Goal: Information Seeking & Learning: Learn about a topic

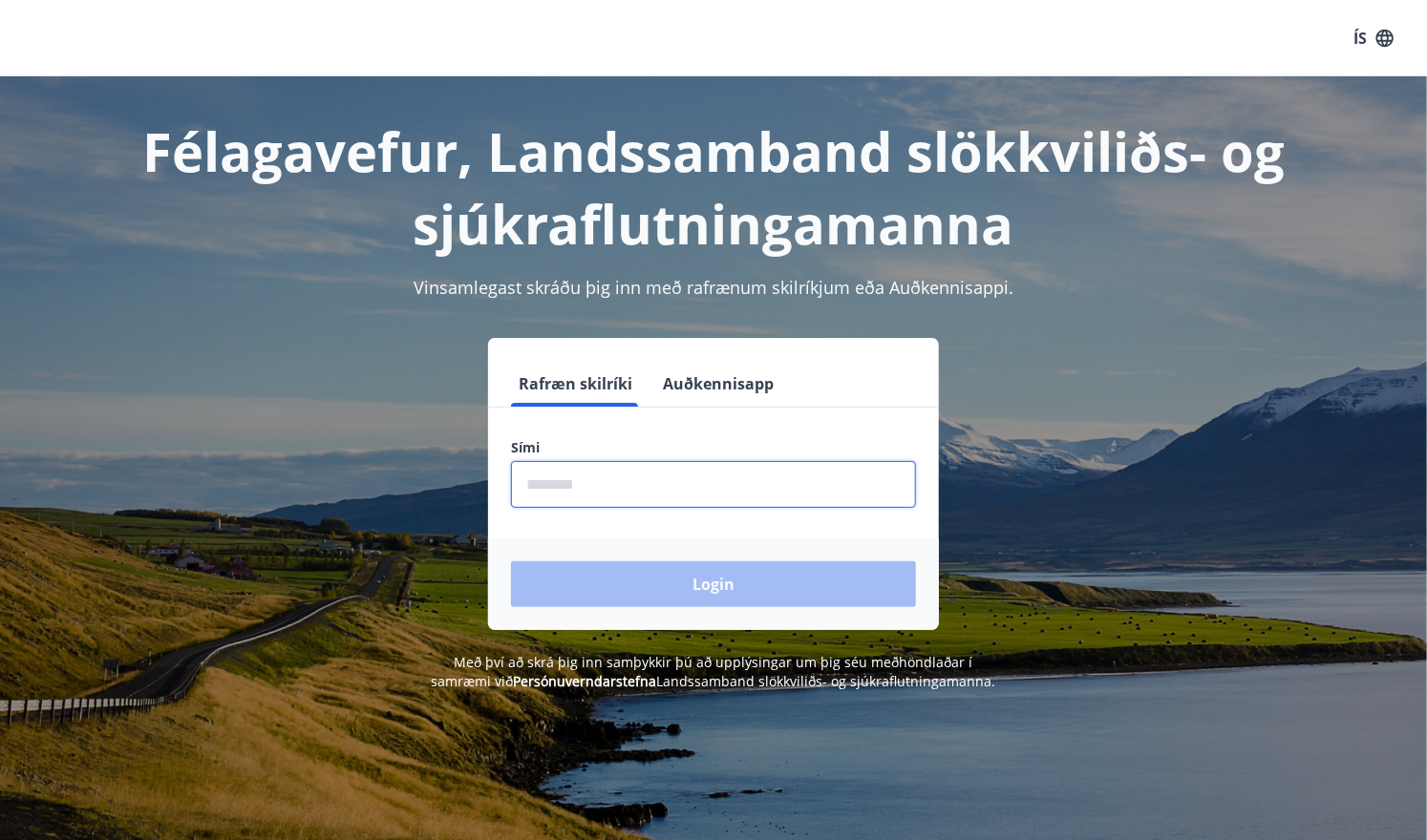
click at [589, 493] on input "phone" at bounding box center [714, 484] width 405 height 46
type input "********"
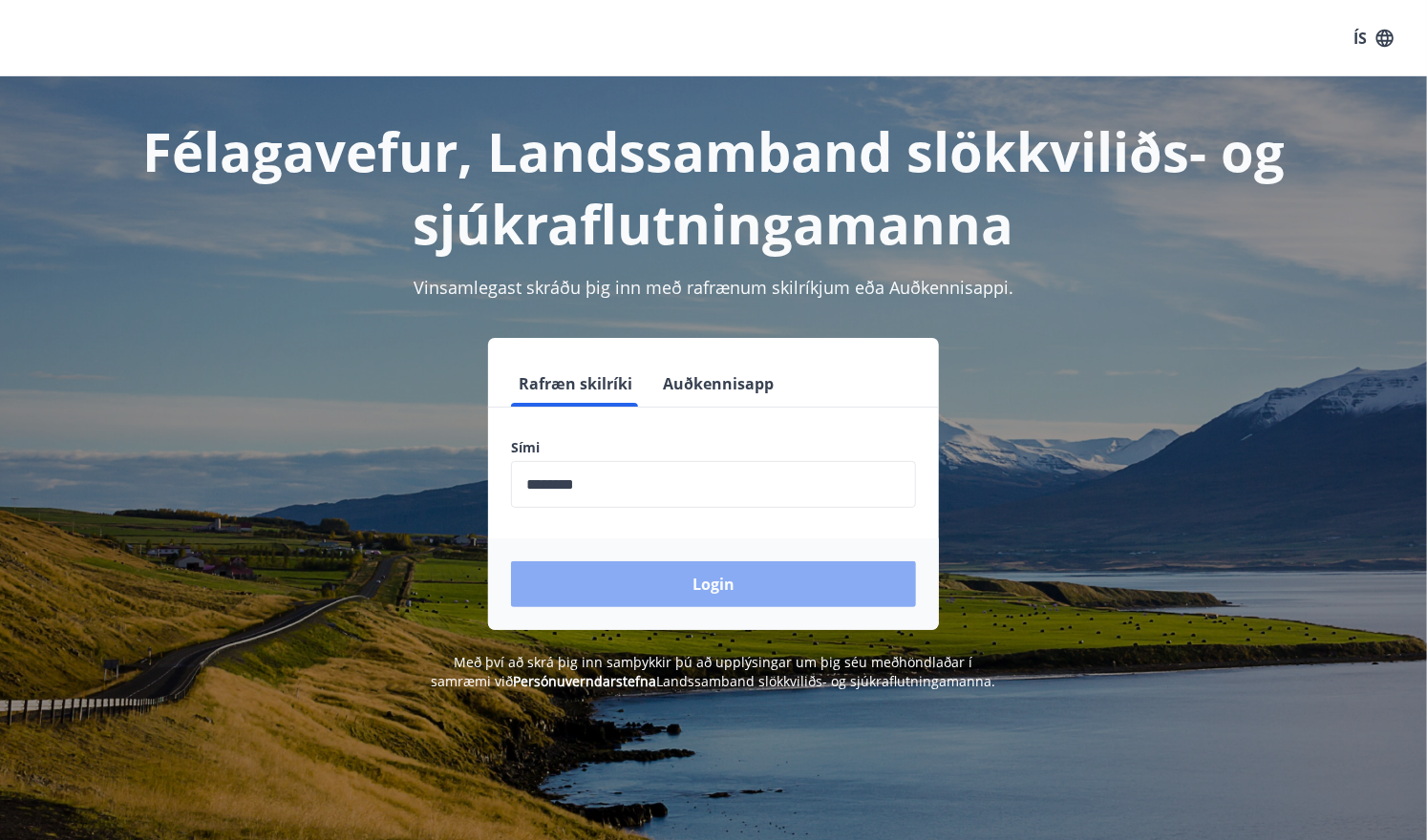
click at [637, 574] on button "Login" at bounding box center [714, 584] width 405 height 45
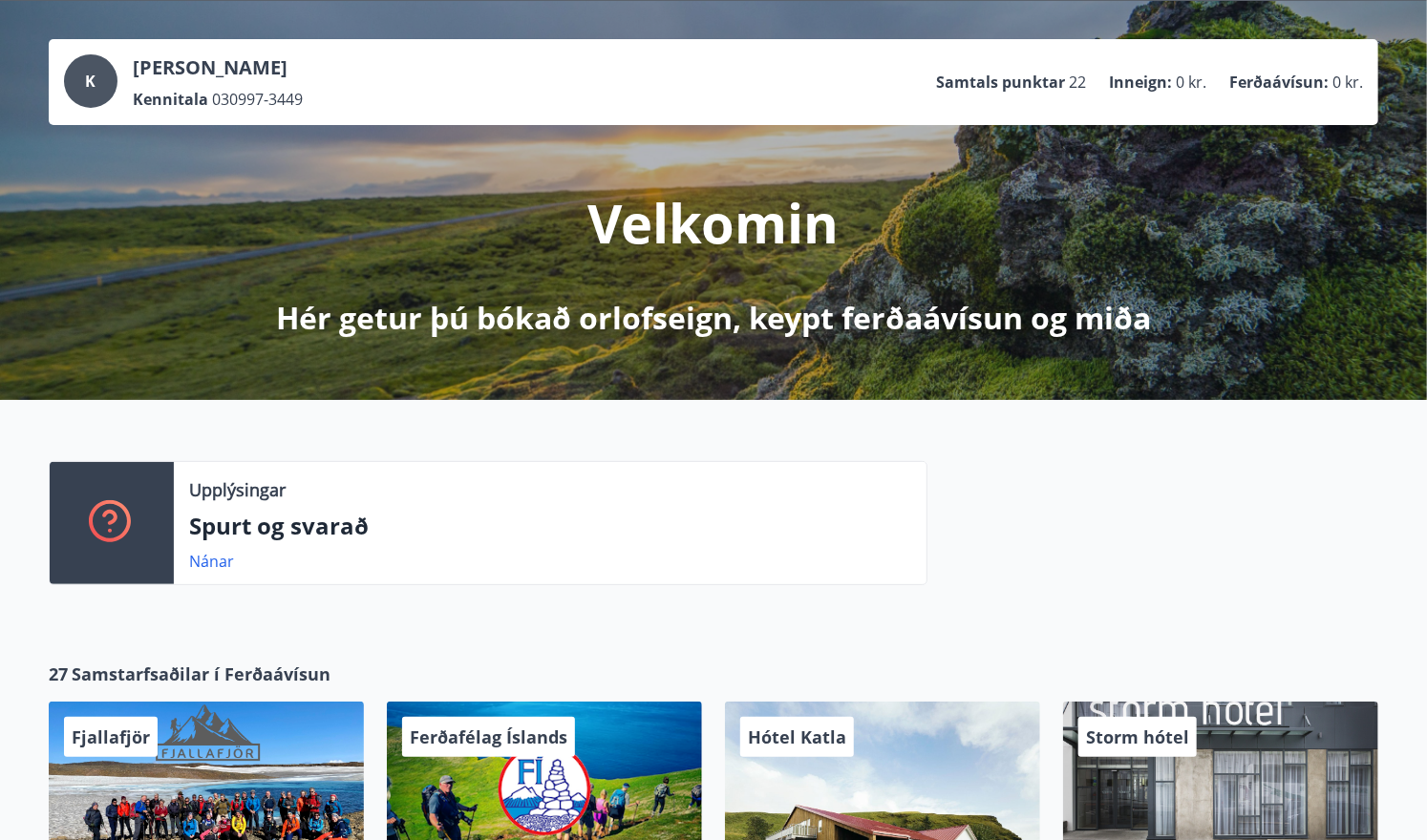
scroll to position [306, 0]
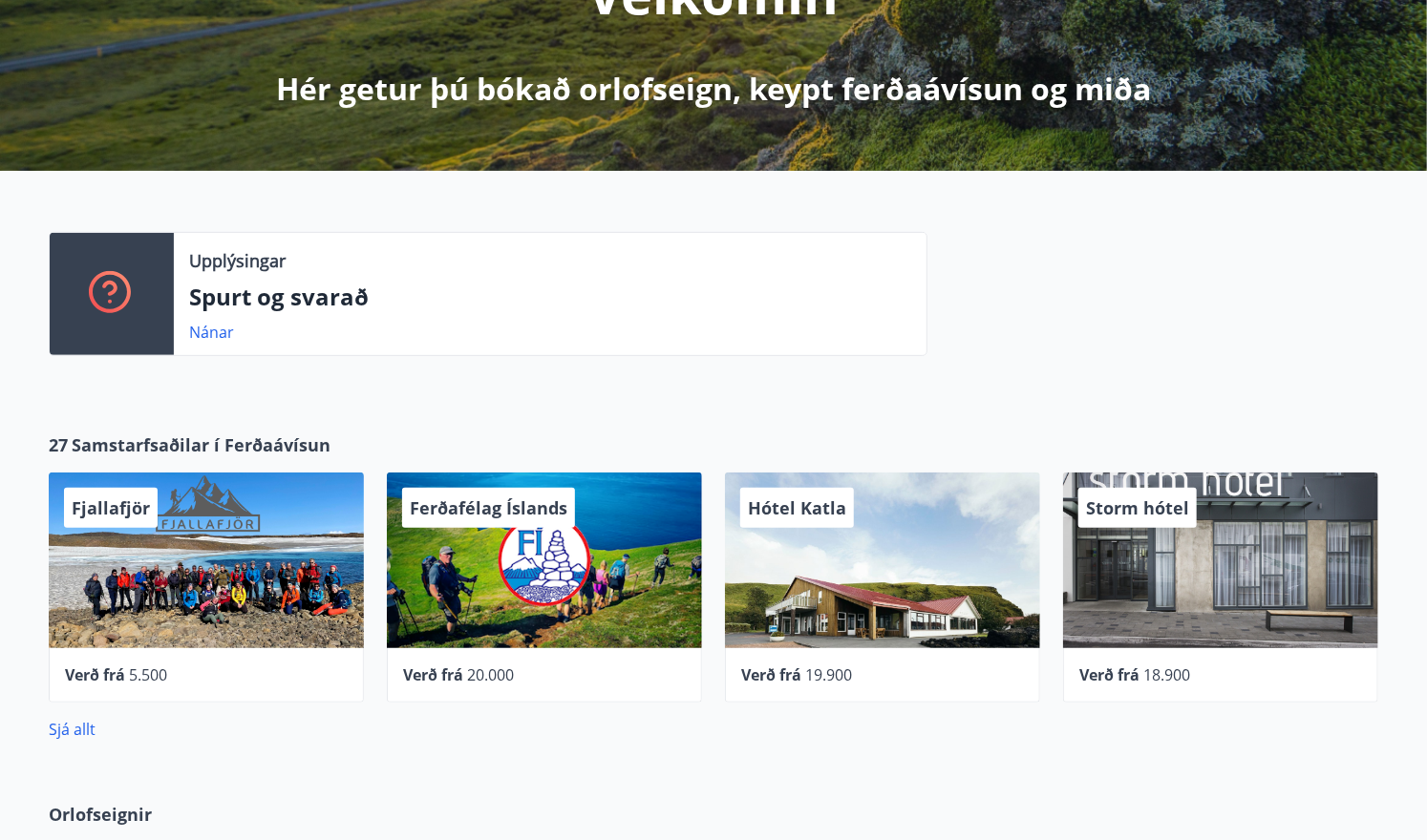
click at [71, 738] on div "Sjá allt" at bounding box center [713, 730] width 1329 height 23
click at [77, 722] on link "Sjá allt" at bounding box center [72, 730] width 46 height 21
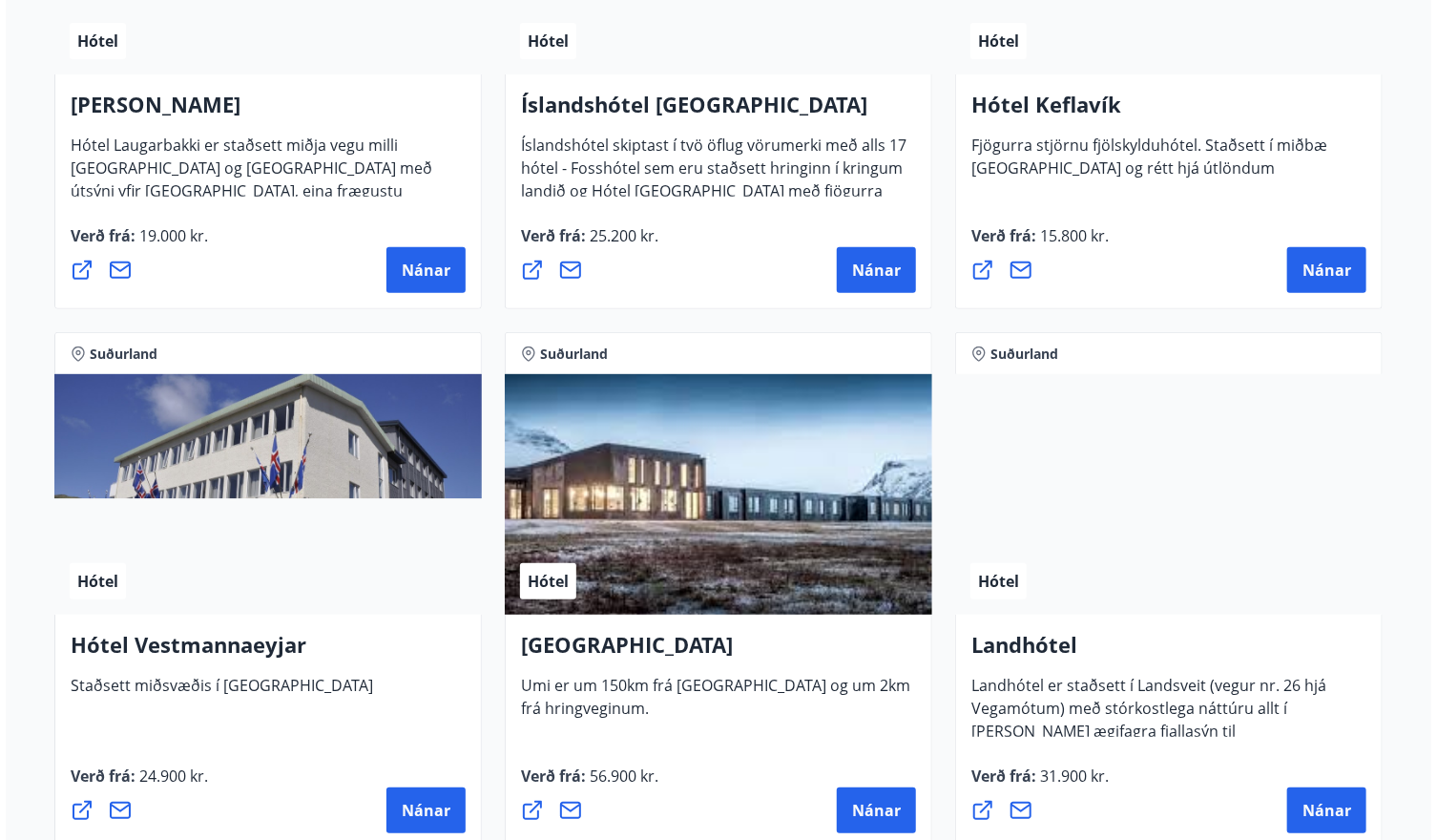
scroll to position [3894, 0]
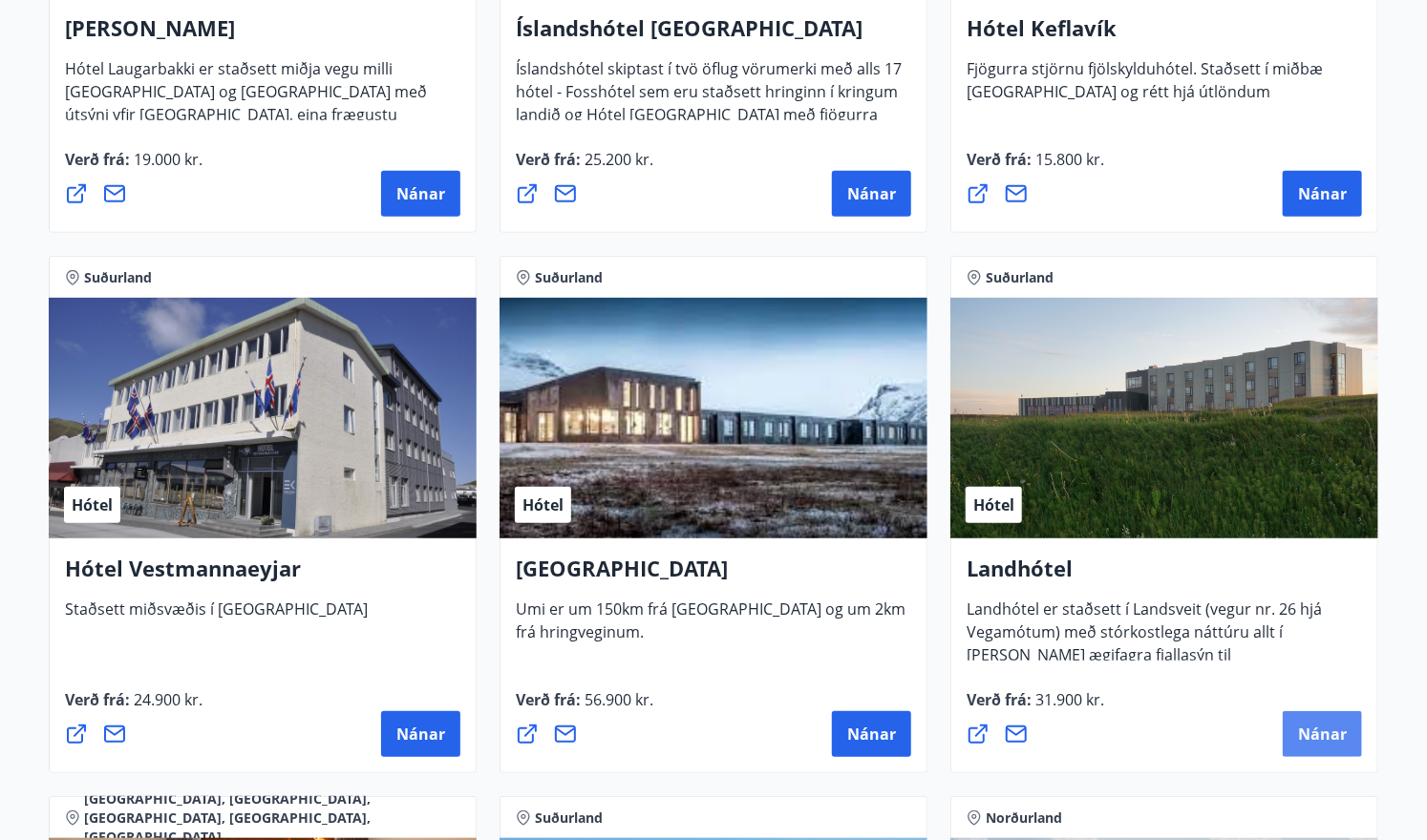
click at [1314, 716] on button "Nánar" at bounding box center [1322, 734] width 79 height 45
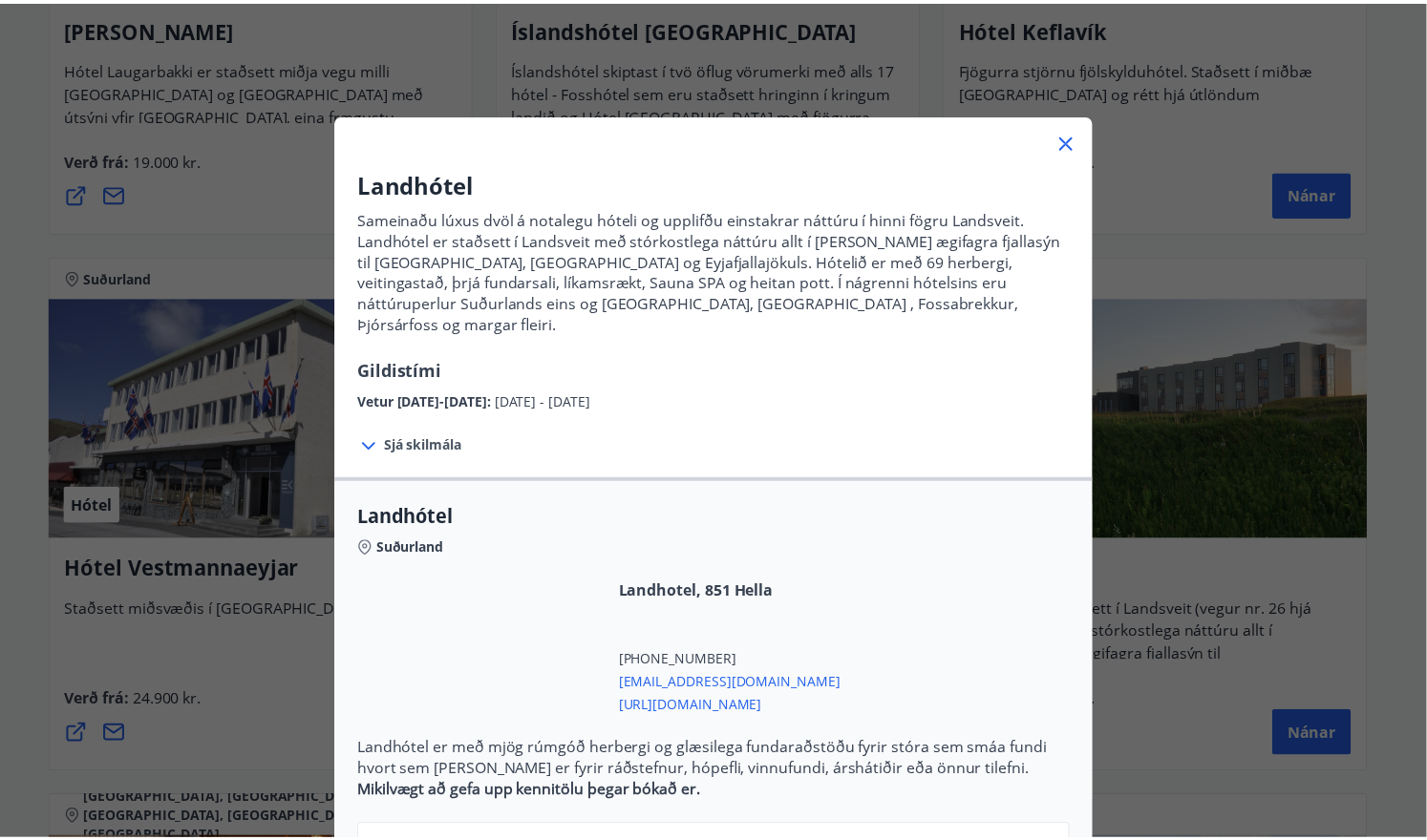
scroll to position [127, 0]
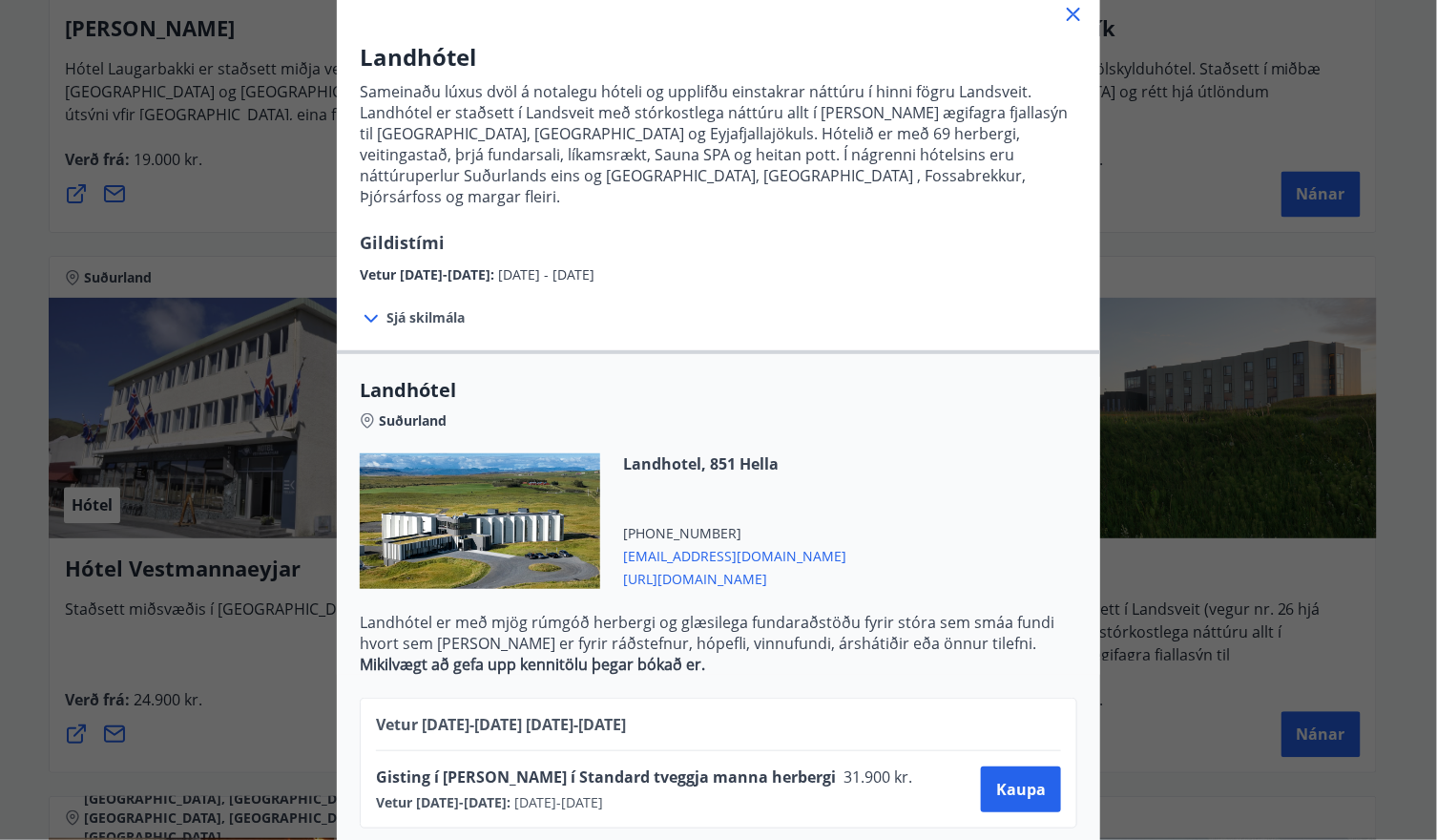
click at [498, 766] on span "Gisting í eina nótt í Standard tveggja manna herbergi" at bounding box center [606, 777] width 460 height 21
click at [1074, 16] on icon at bounding box center [1074, 15] width 23 height 23
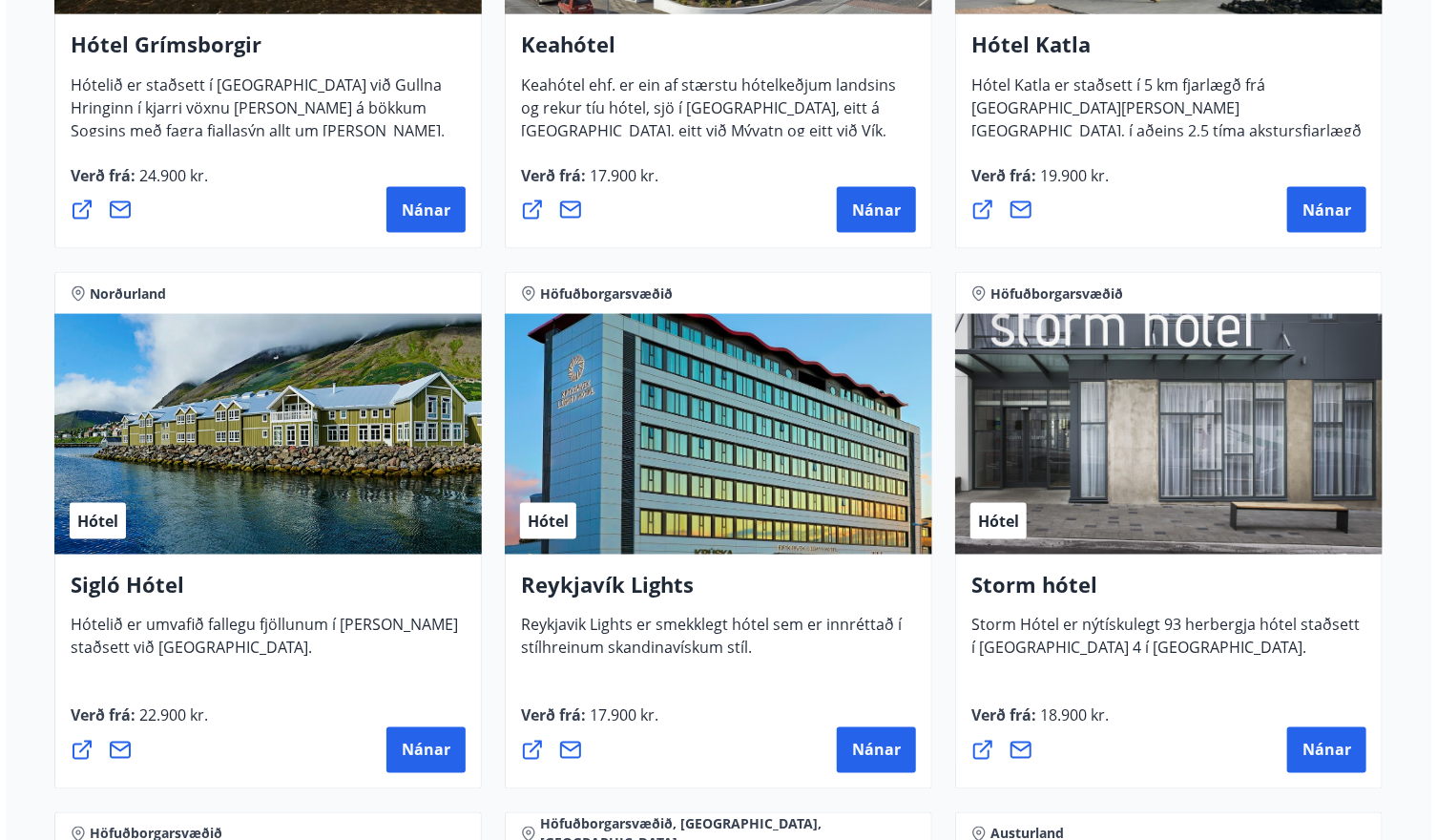
scroll to position [1253, 0]
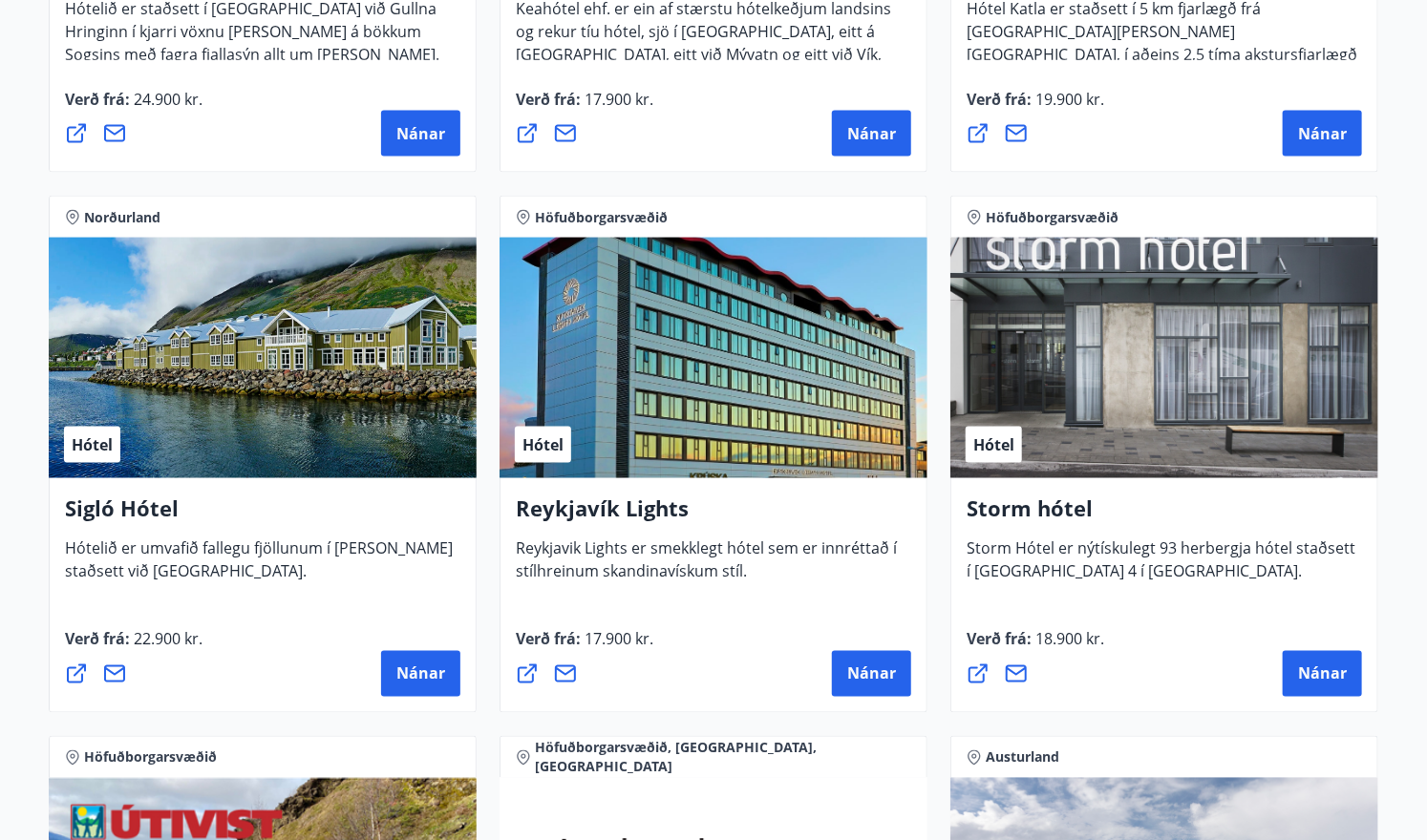
click at [252, 424] on div "Hótel" at bounding box center [262, 358] width 428 height 241
click at [399, 677] on span "Nánar" at bounding box center [420, 675] width 48 height 21
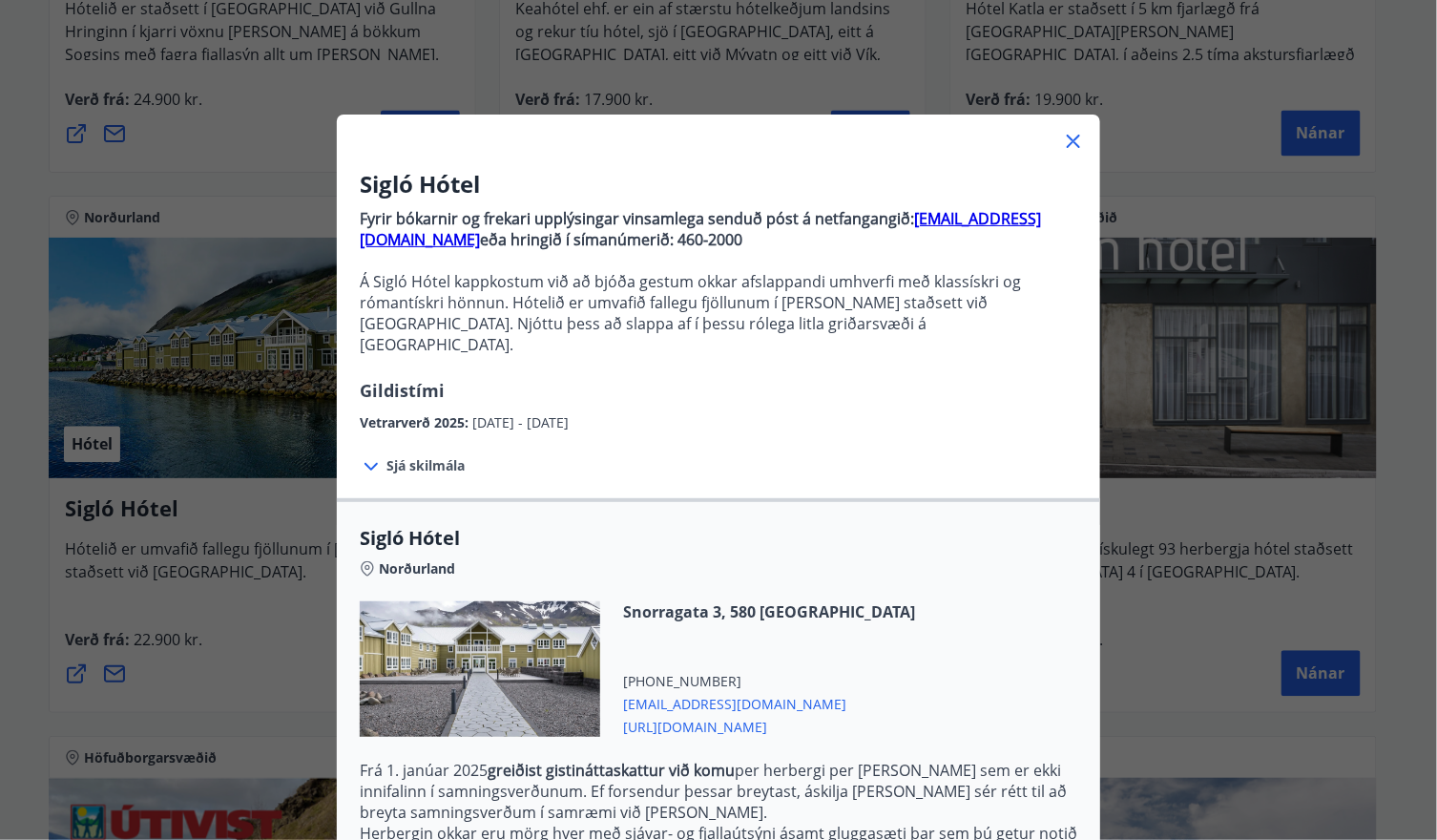
click at [414, 456] on span "Sjá skilmála" at bounding box center [425, 465] width 78 height 19
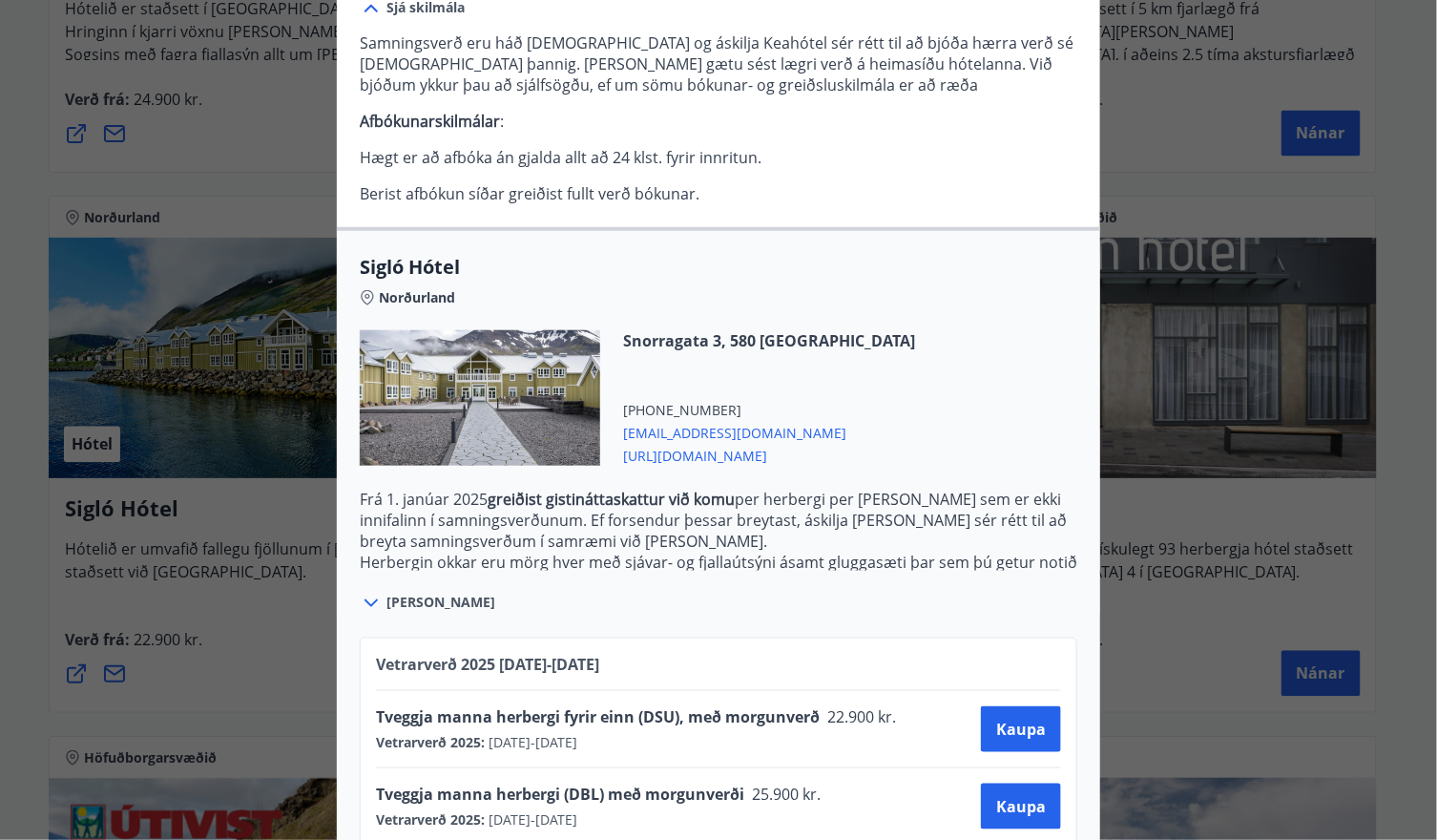
scroll to position [474, 0]
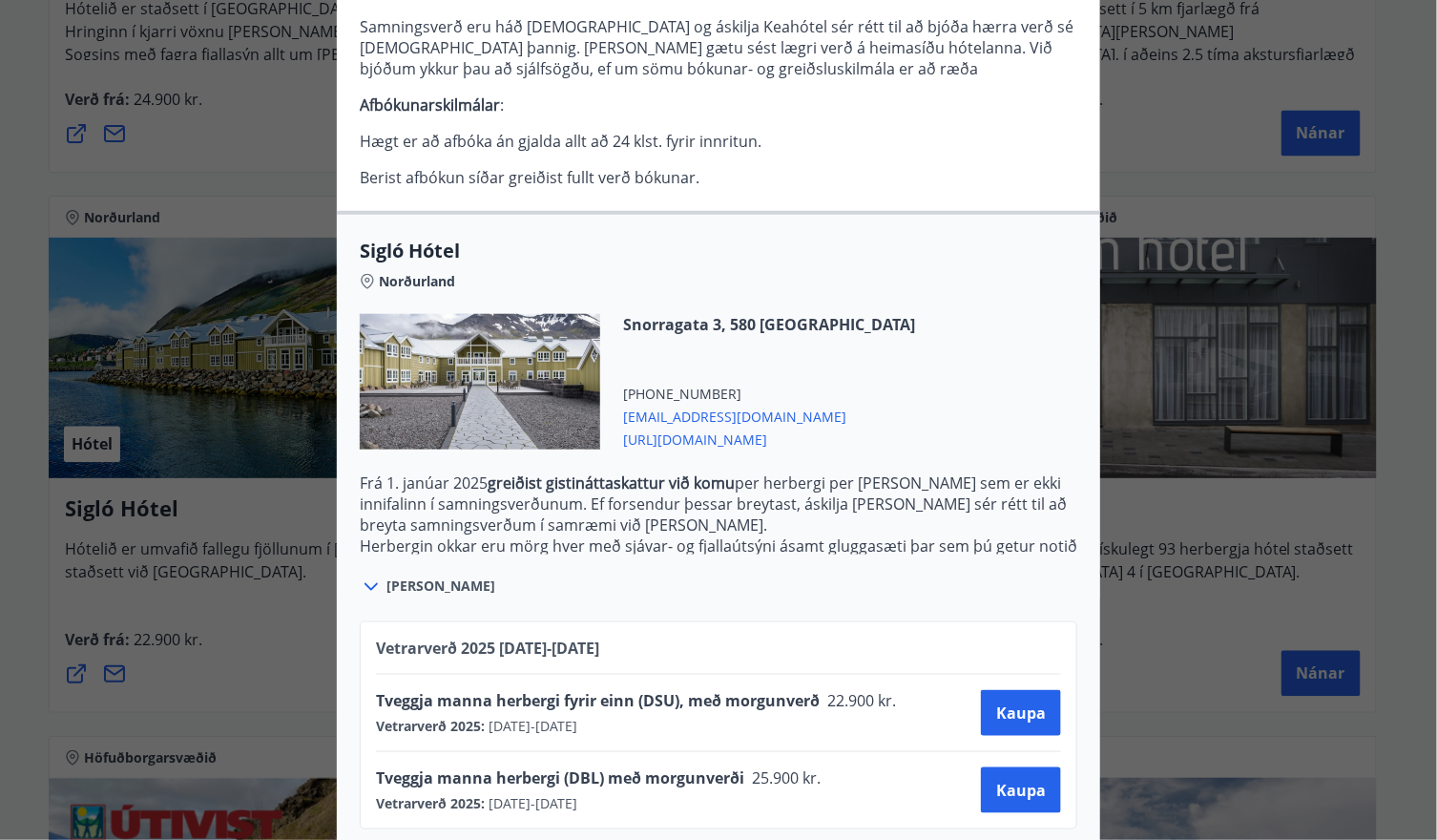
click at [582, 690] on span "Tveggja manna herbergi fyrir einn (DSU), með morgunverð" at bounding box center [598, 701] width 444 height 21
click at [581, 690] on span "Tveggja manna herbergi fyrir einn (DSU), með morgunverð" at bounding box center [598, 701] width 444 height 21
click at [579, 690] on span "Tveggja manna herbergi fyrir einn (DSU), með morgunverð" at bounding box center [598, 701] width 444 height 21
click at [530, 767] on span "Tveggja manna herbergi (DBL) með morgunverði" at bounding box center [560, 778] width 369 height 21
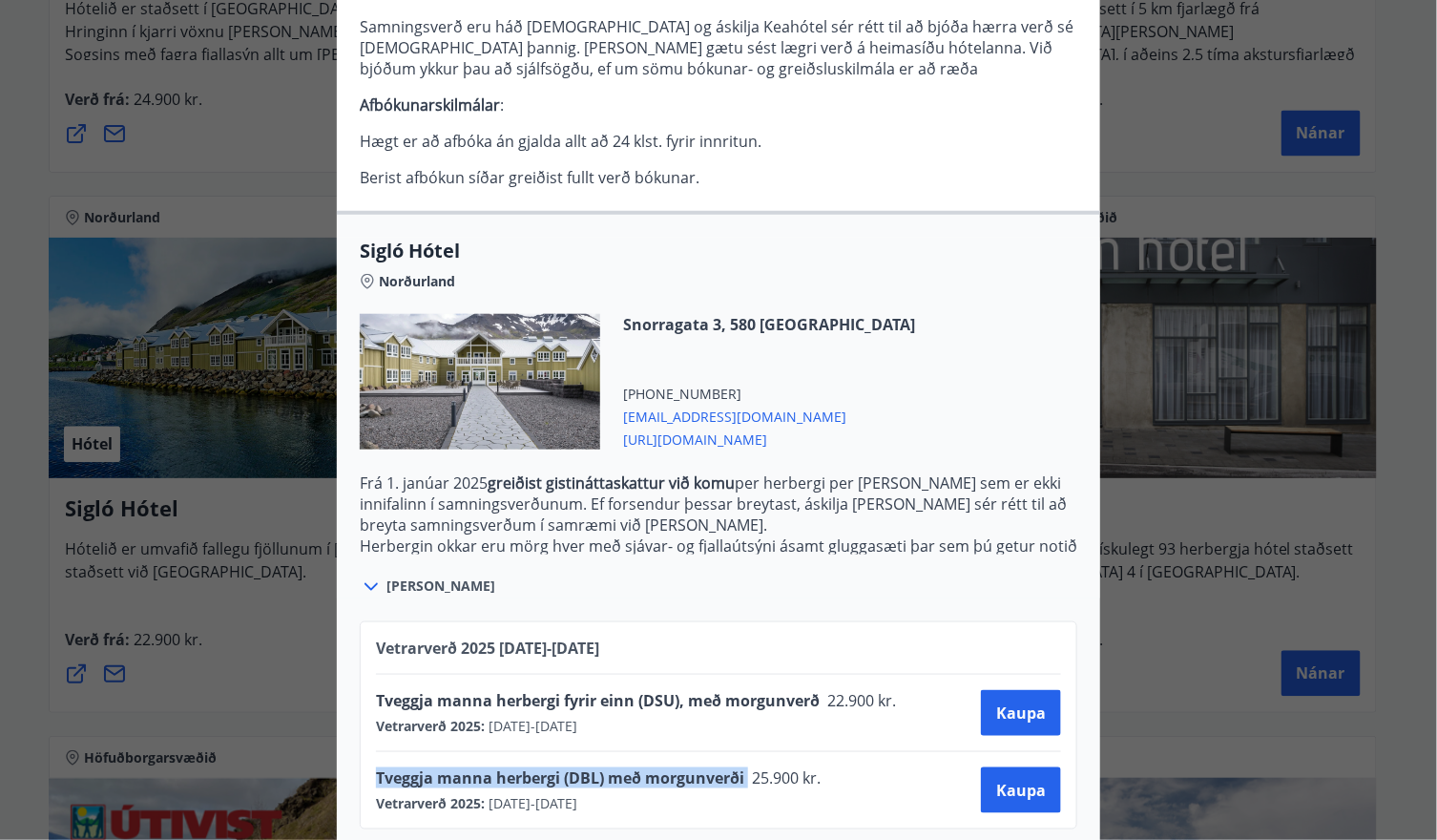
click at [530, 767] on span "Tveggja manna herbergi (DBL) með morgunverði" at bounding box center [560, 778] width 369 height 21
click at [539, 767] on span "Tveggja manna herbergi (DBL) með morgunverði" at bounding box center [560, 778] width 369 height 21
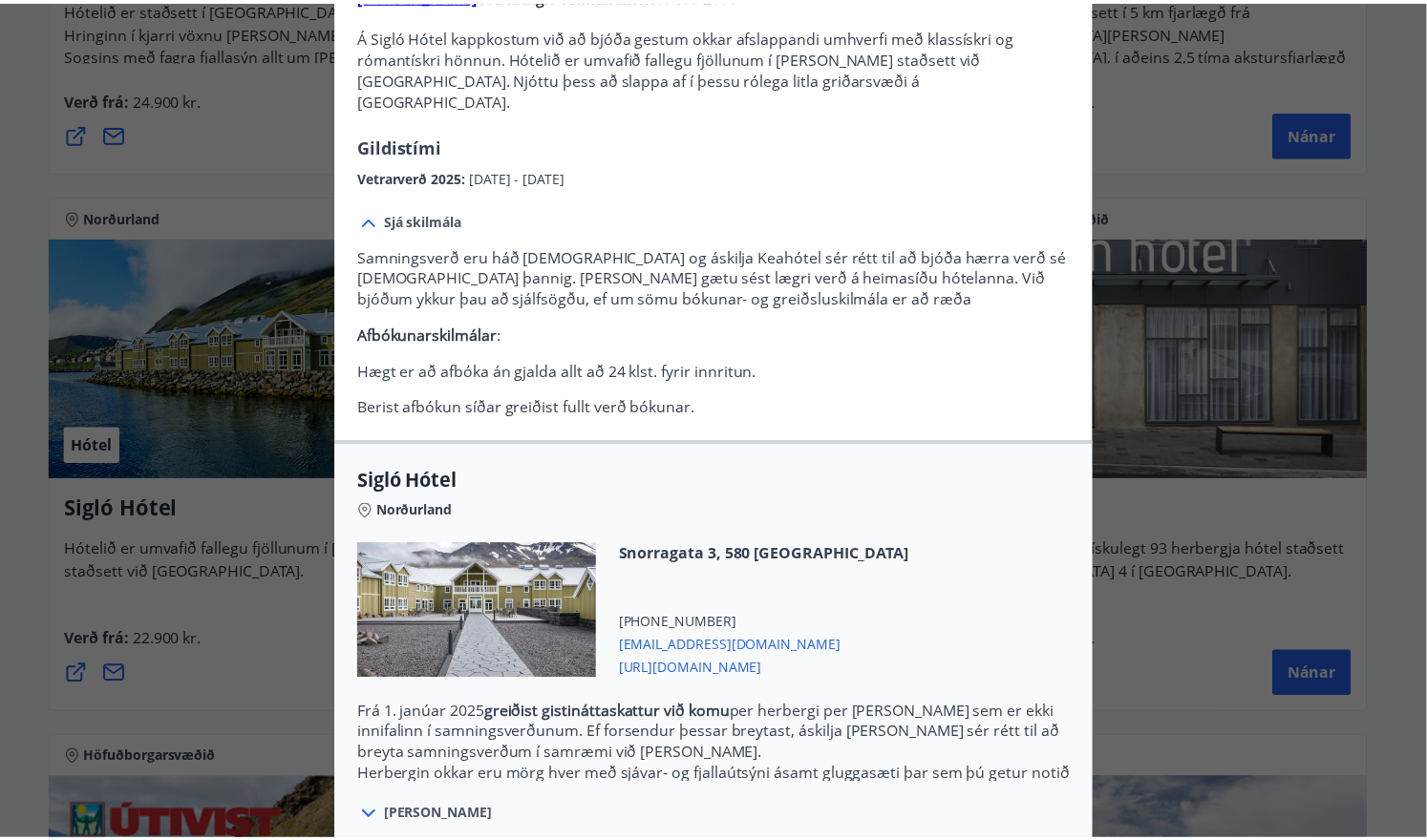
scroll to position [93, 0]
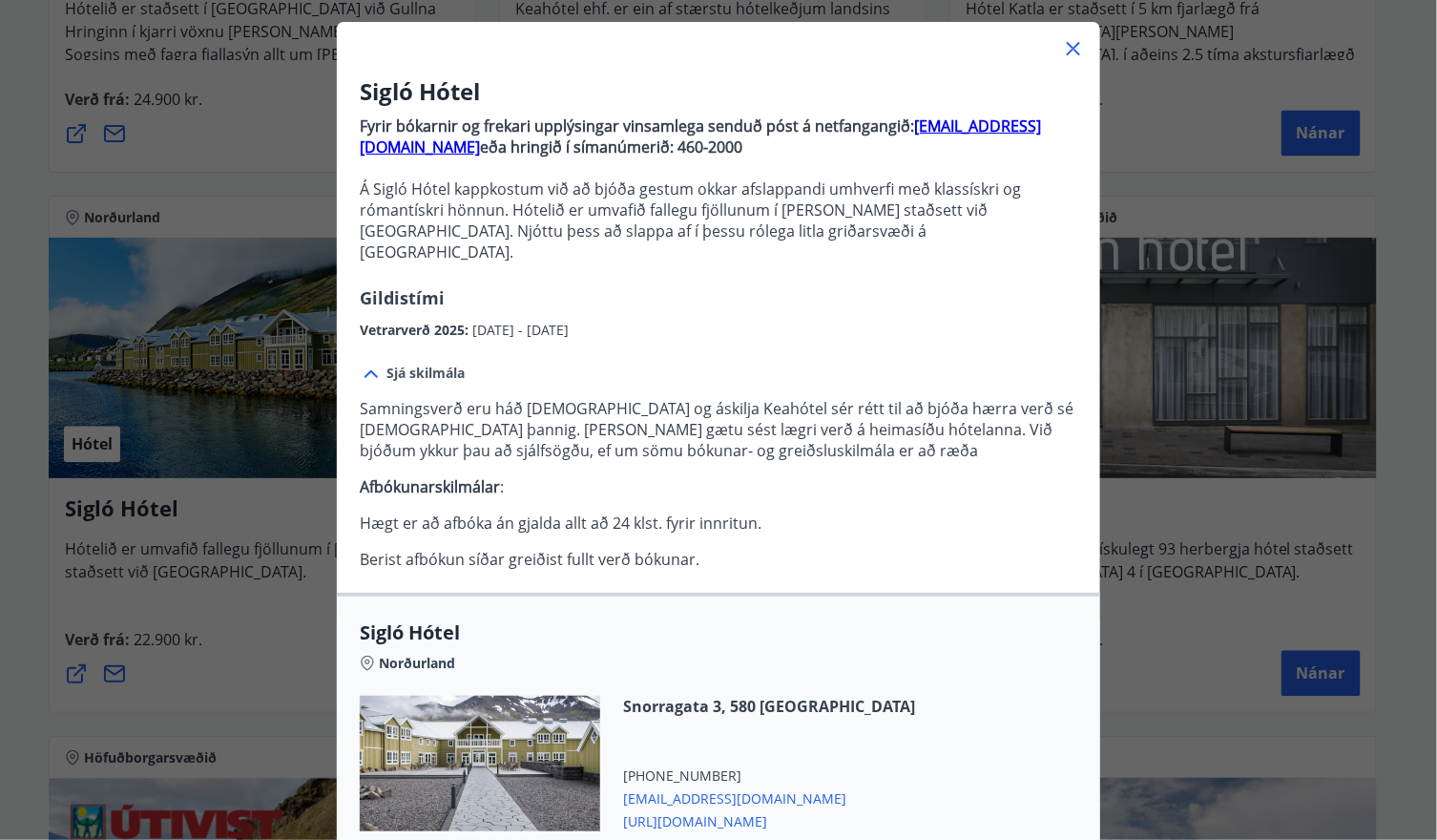
click at [1067, 49] on icon at bounding box center [1074, 48] width 23 height 23
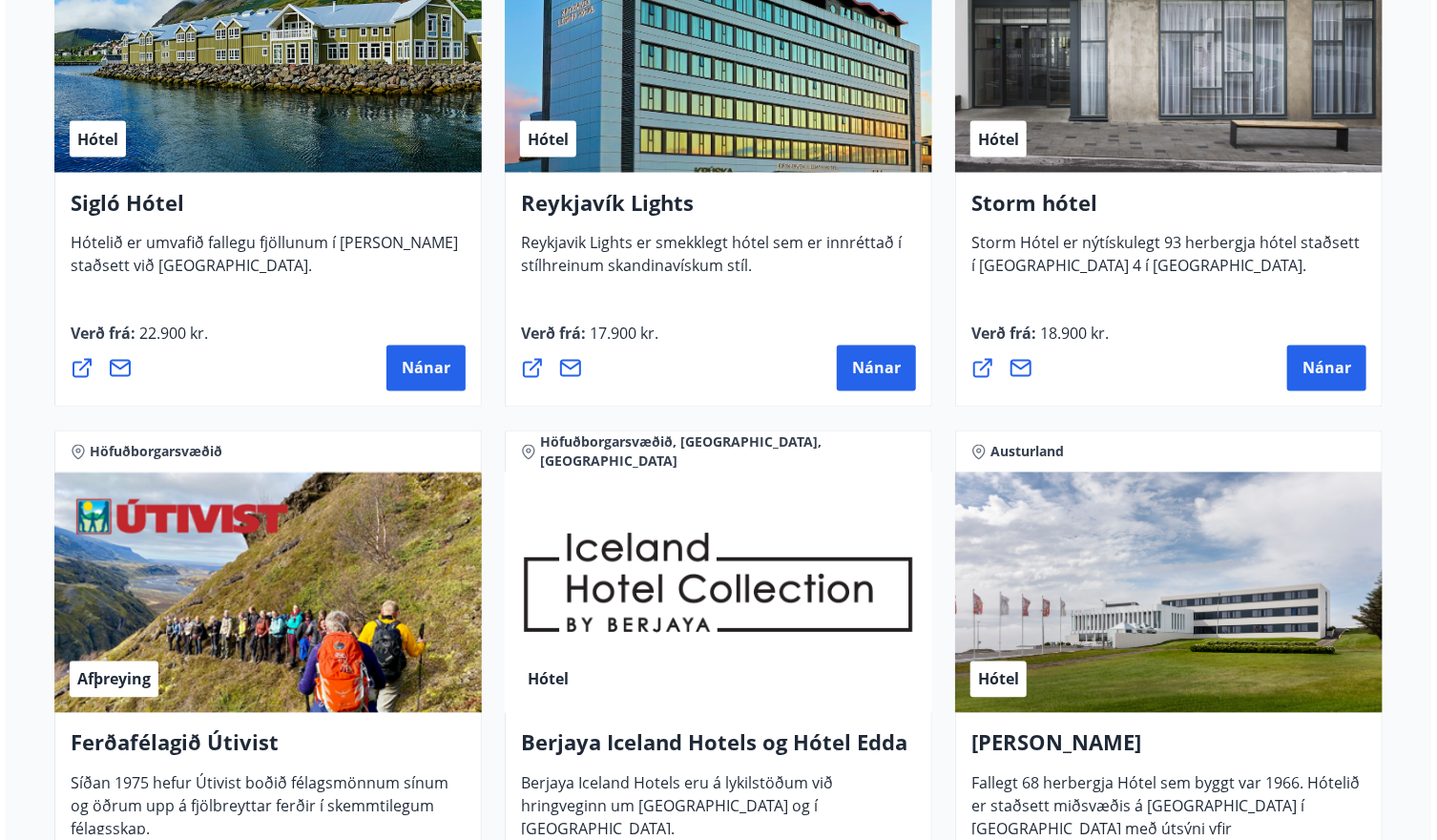
scroll to position [1712, 0]
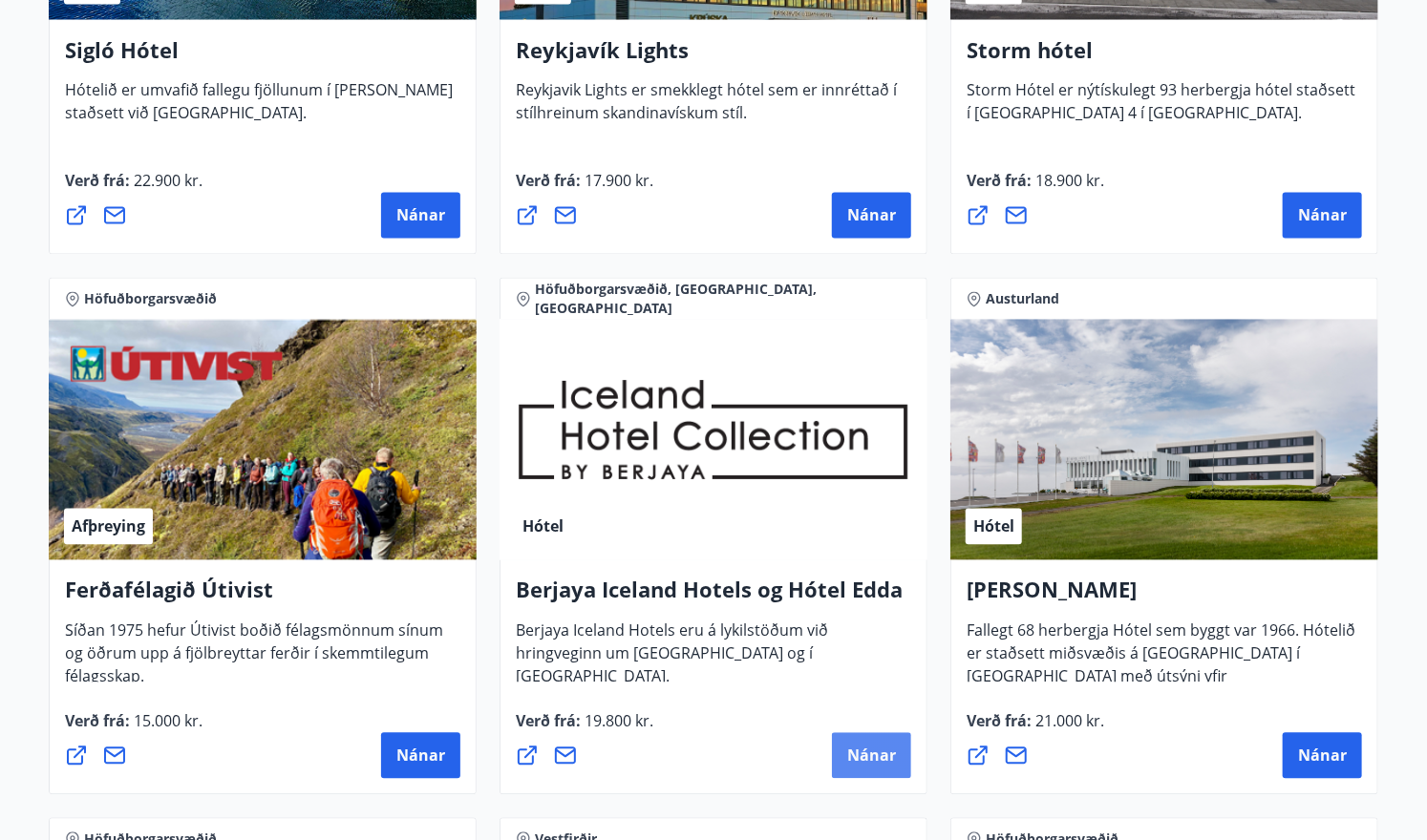
click at [874, 745] on span "Nánar" at bounding box center [871, 756] width 48 height 21
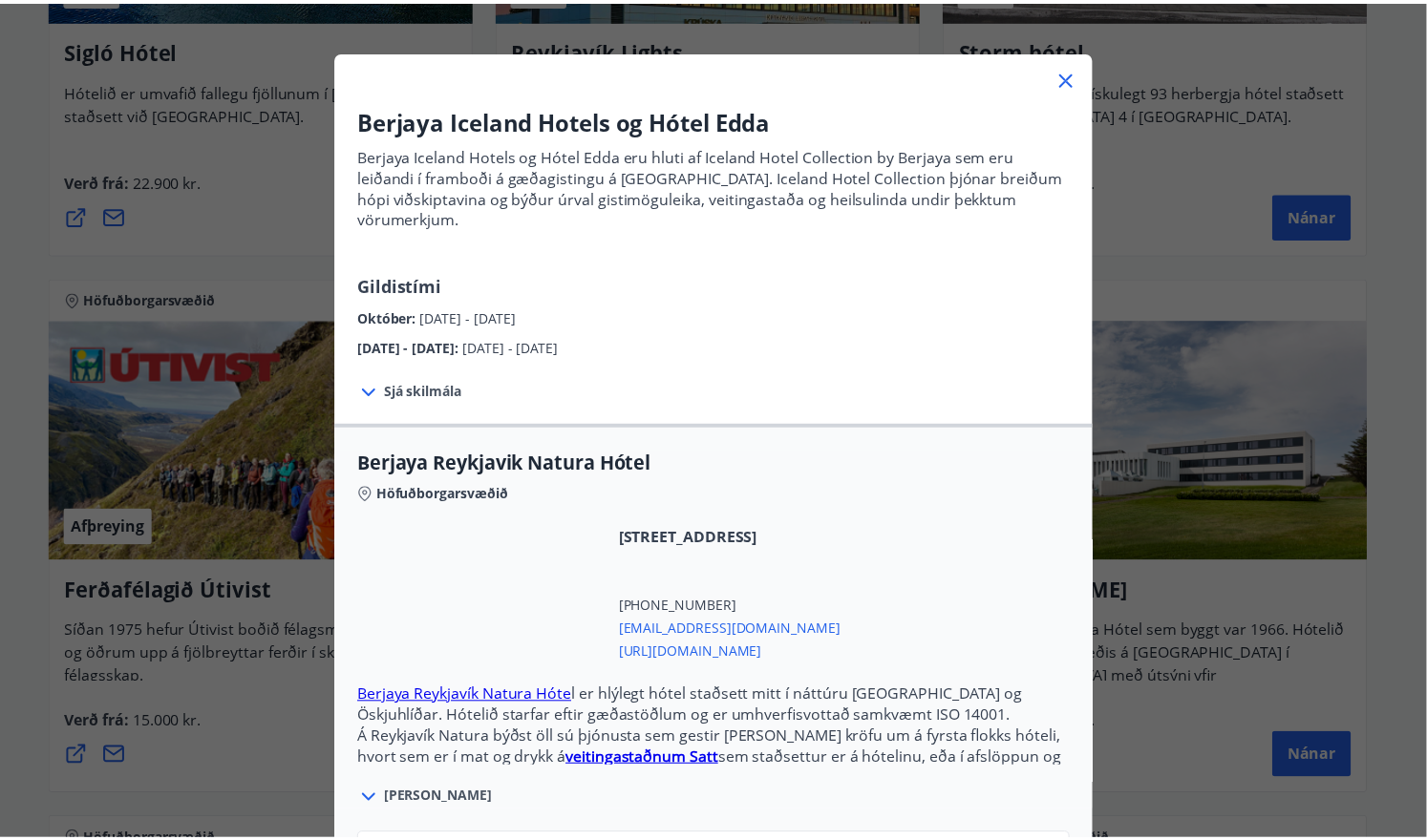
scroll to position [0, 0]
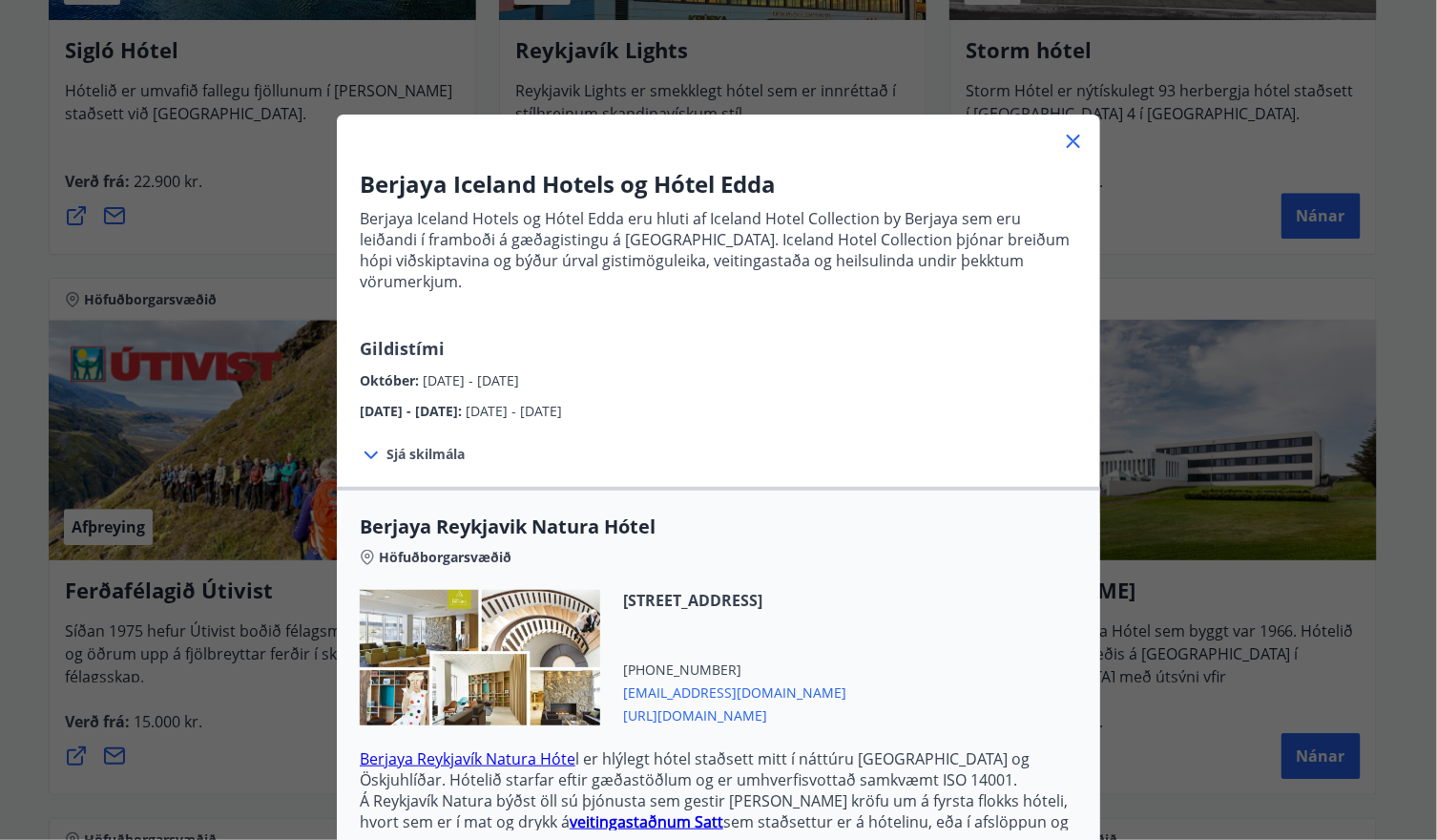
click at [1067, 135] on icon at bounding box center [1074, 141] width 14 height 14
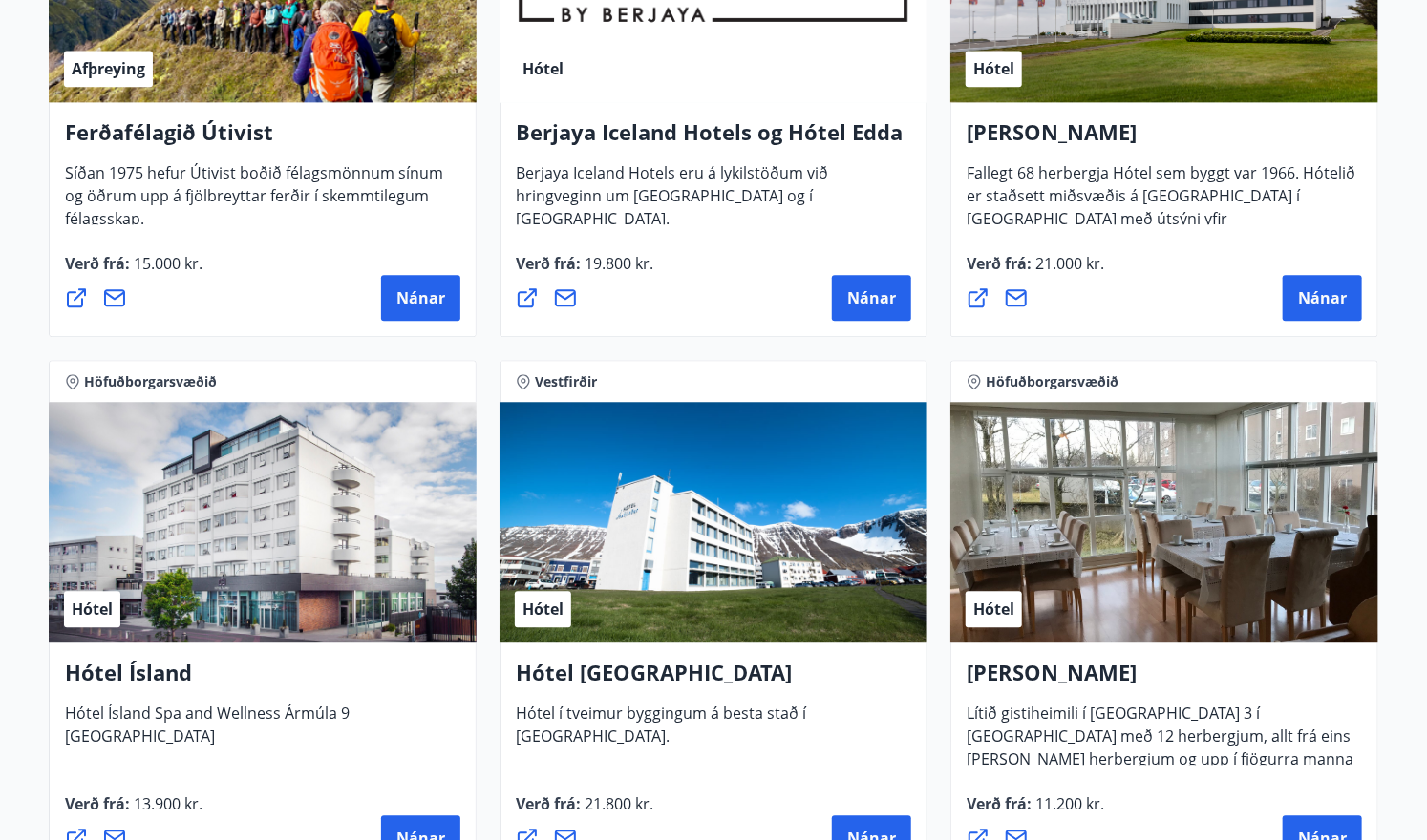
scroll to position [2246, 0]
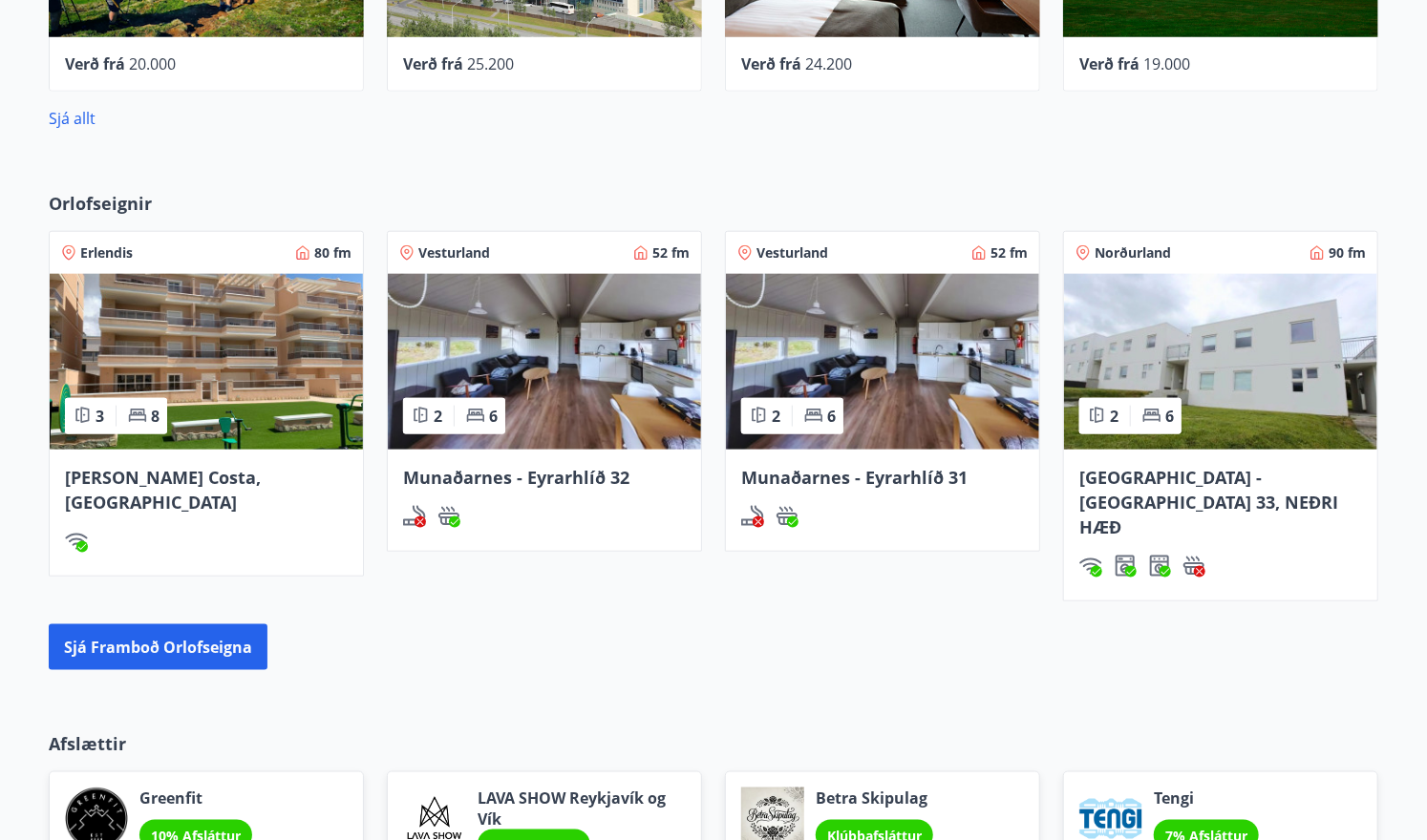
scroll to position [1222, 0]
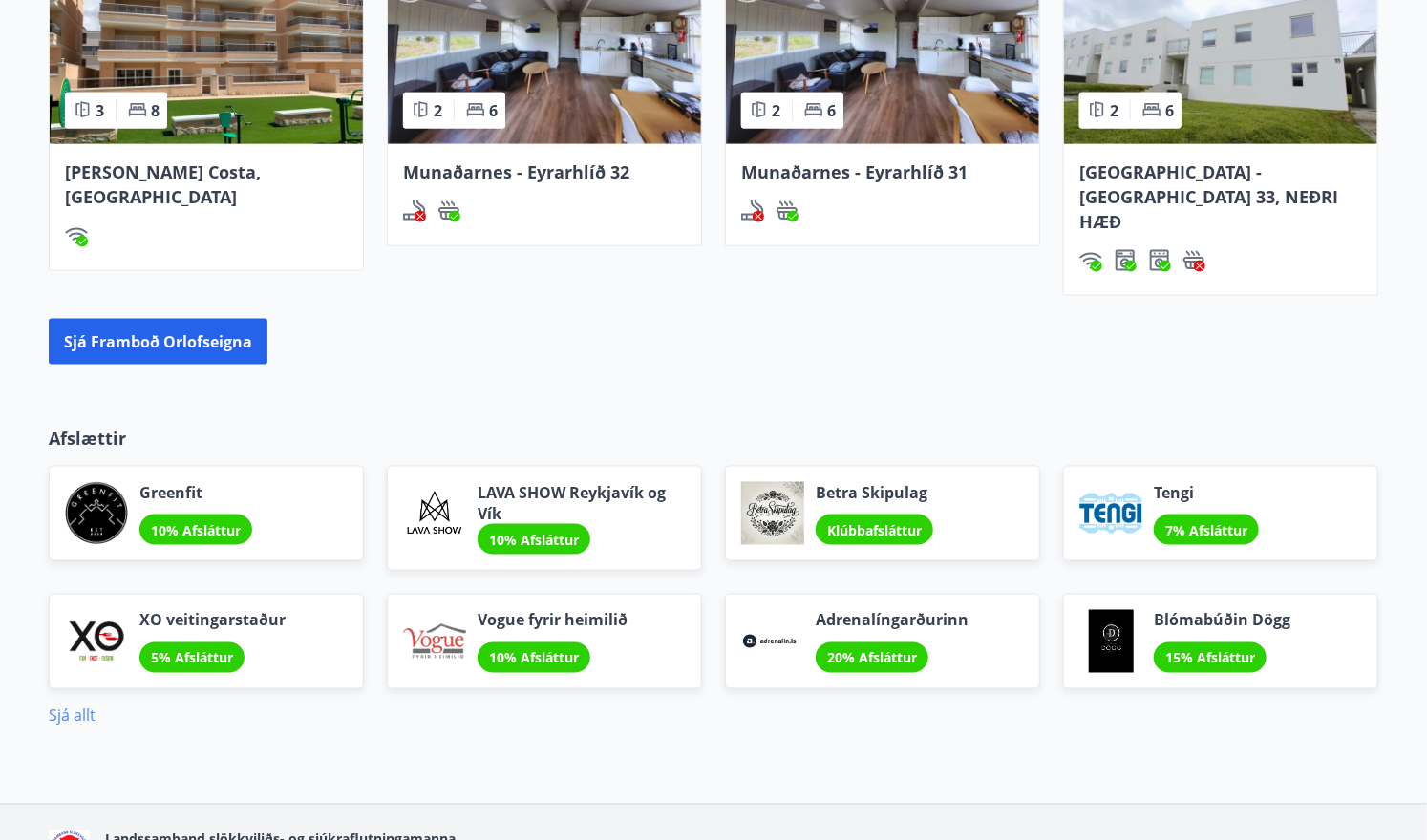
click at [69, 705] on link "Sjá allt" at bounding box center [72, 716] width 46 height 21
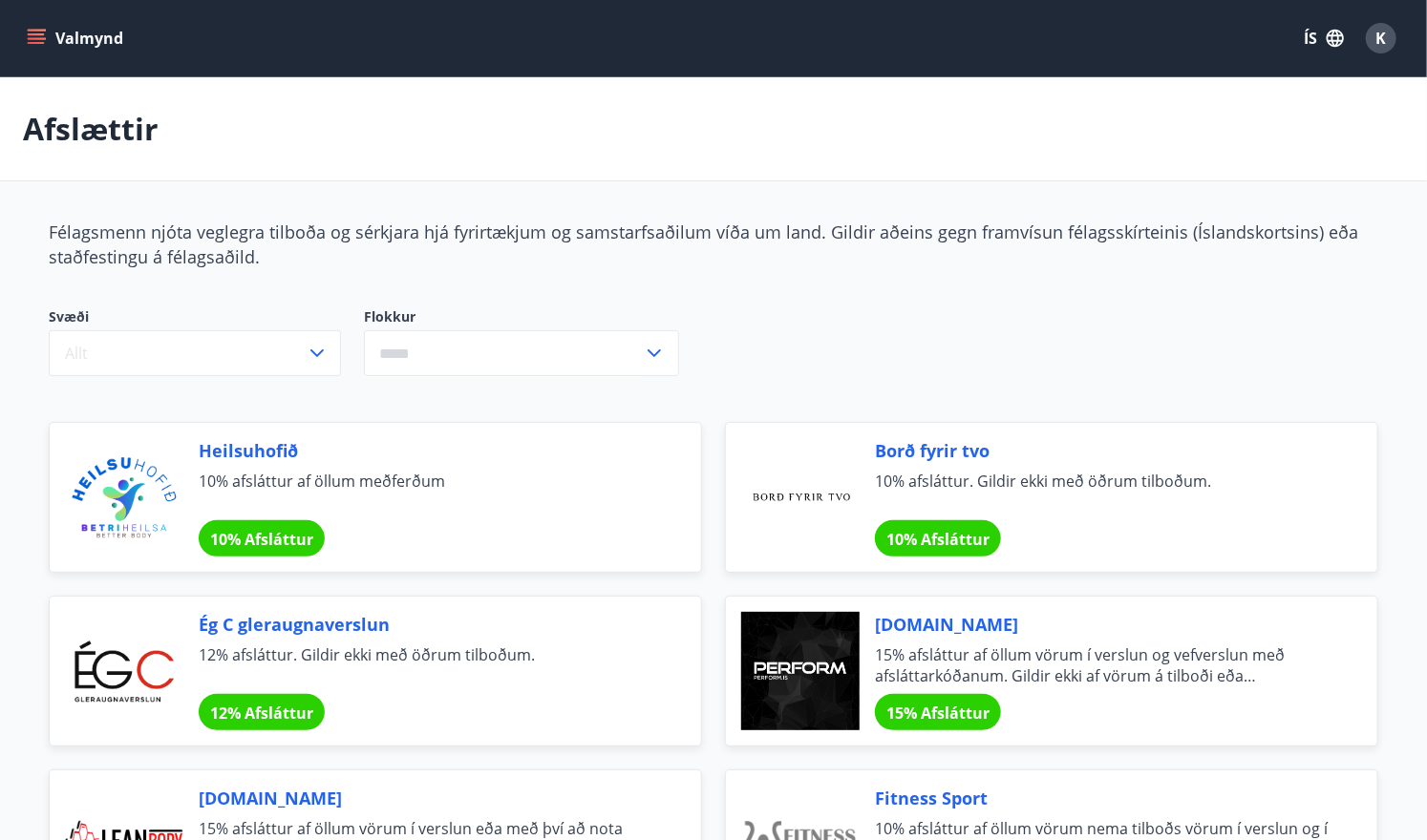
click at [43, 30] on icon "menu" at bounding box center [39, 31] width 21 height 2
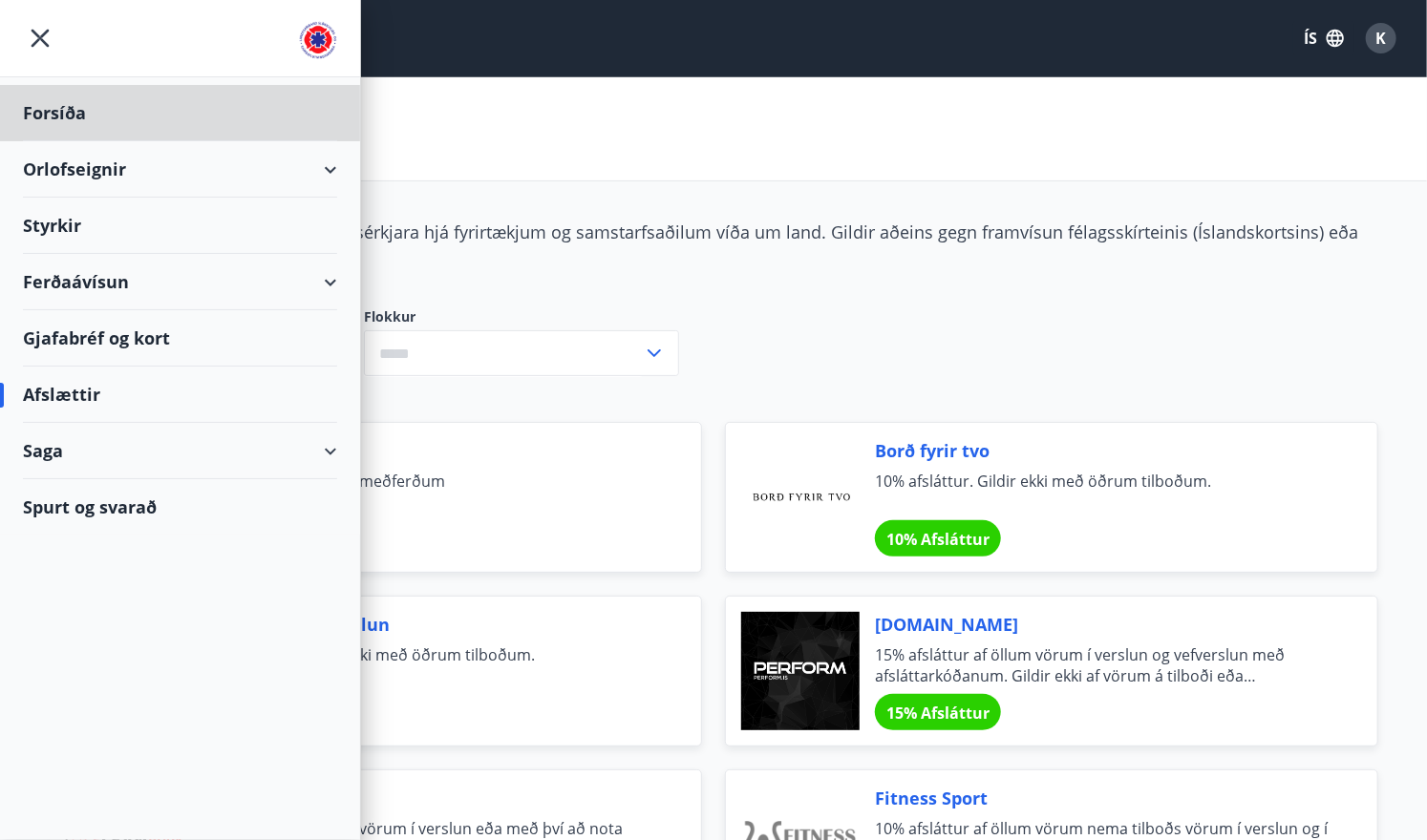
click at [90, 232] on div "Styrkir" at bounding box center [180, 225] width 315 height 56
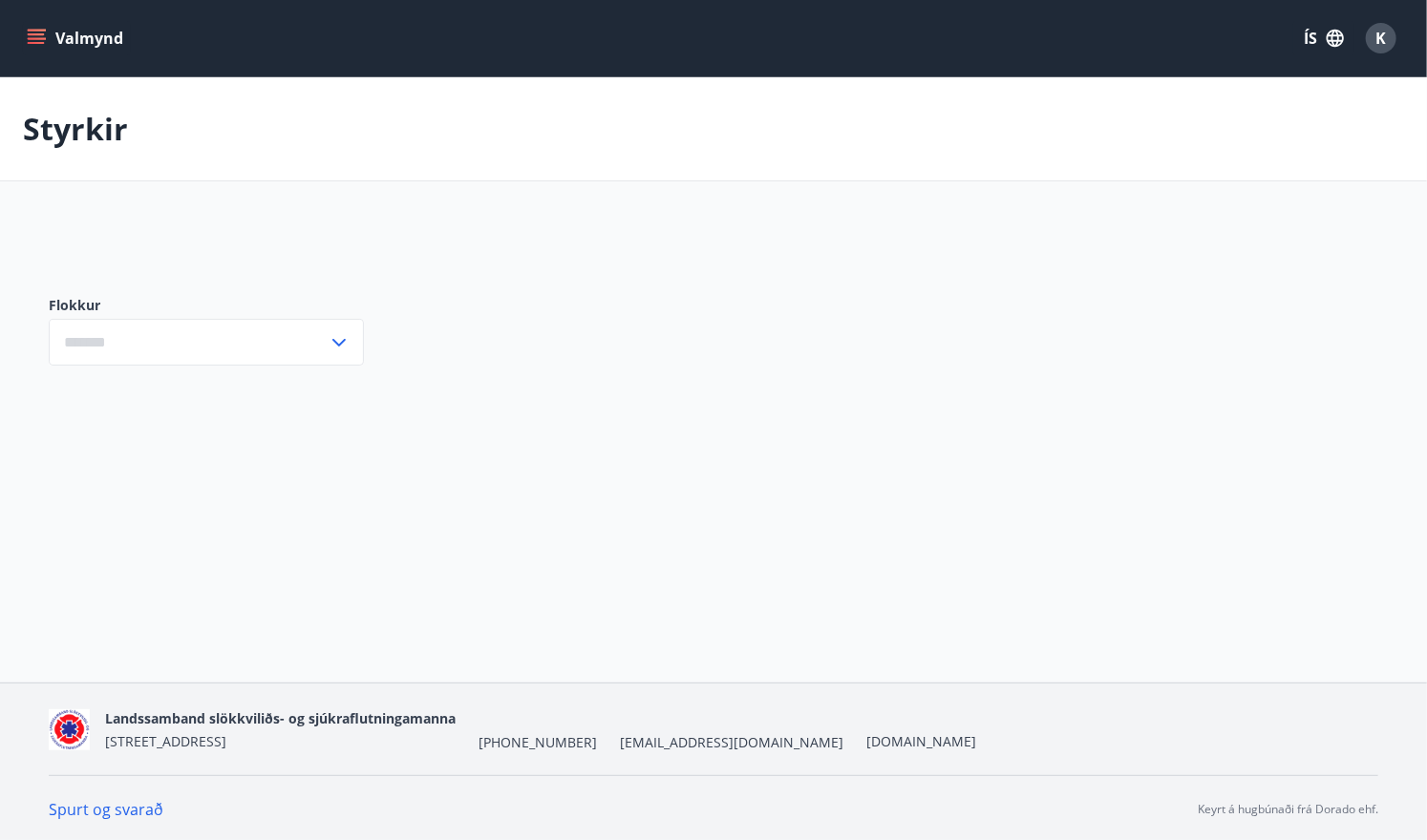
type input "***"
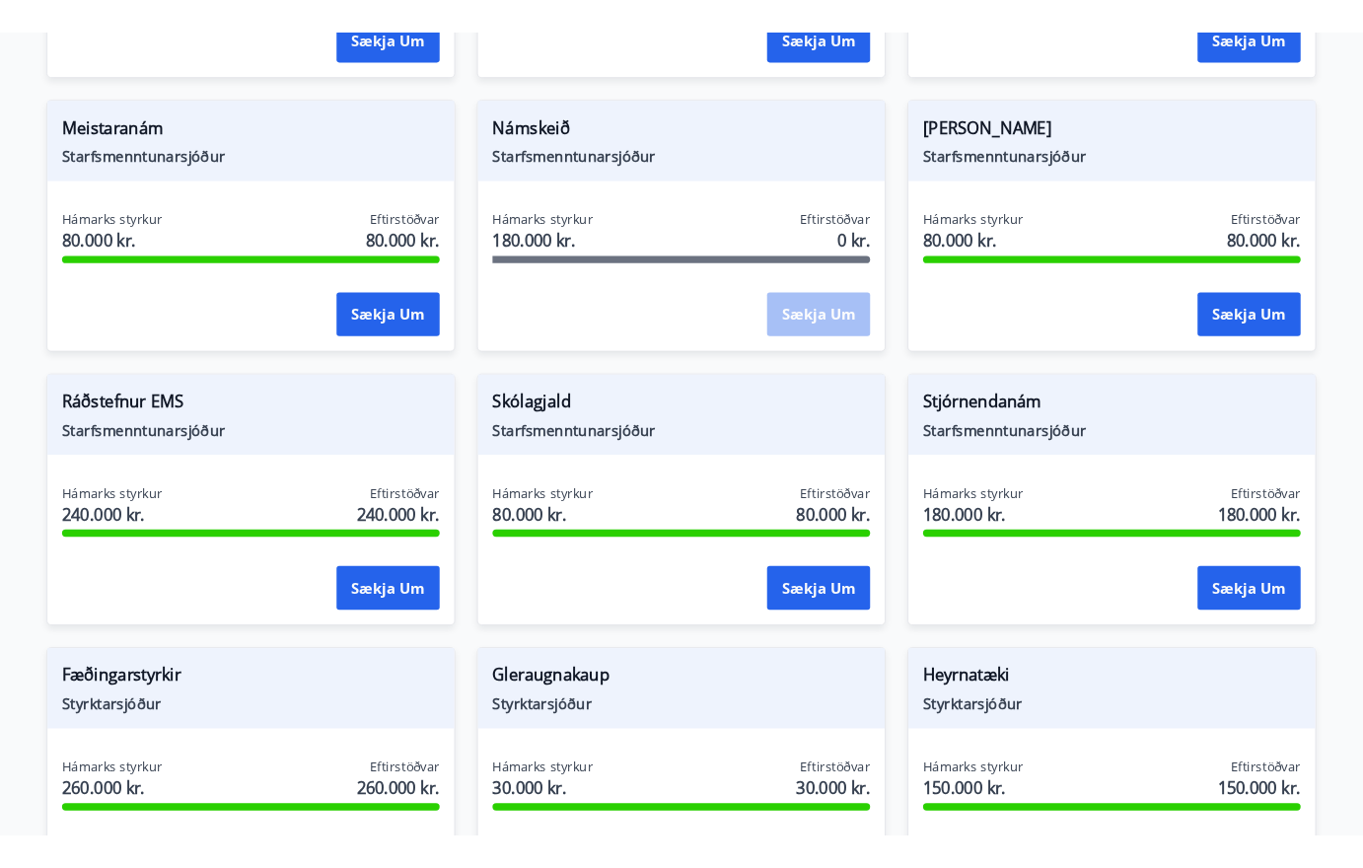
scroll to position [316, 0]
